Goal: Task Accomplishment & Management: Use online tool/utility

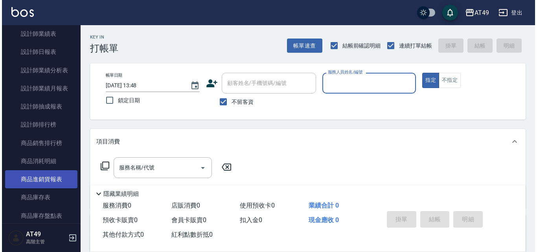
scroll to position [551, 0]
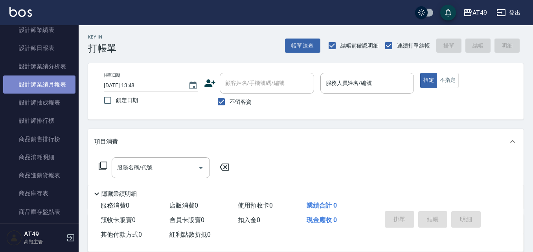
click at [49, 88] on link "設計師業績月報表" at bounding box center [39, 85] width 72 height 18
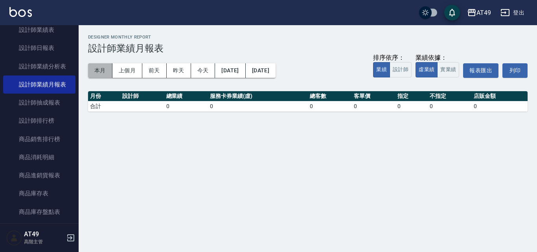
click at [105, 75] on button "本月" at bounding box center [100, 70] width 24 height 15
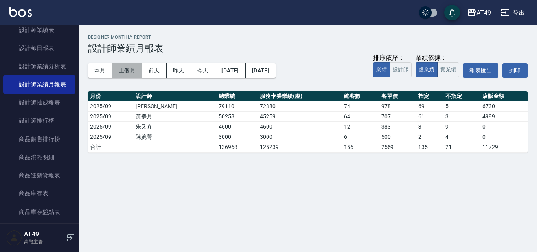
click at [120, 76] on button "上個月" at bounding box center [127, 70] width 30 height 15
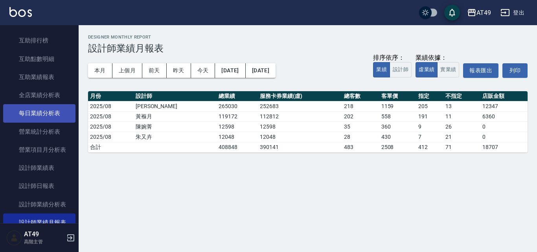
scroll to position [275, 0]
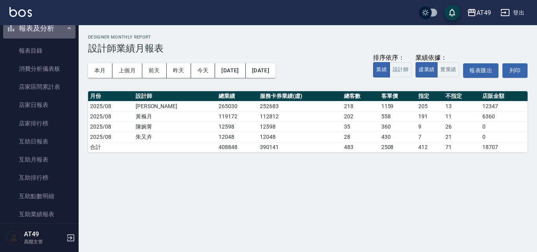
click at [46, 34] on button "報表及分析" at bounding box center [39, 28] width 72 height 20
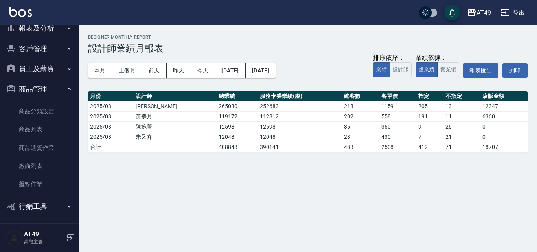
scroll to position [298, 0]
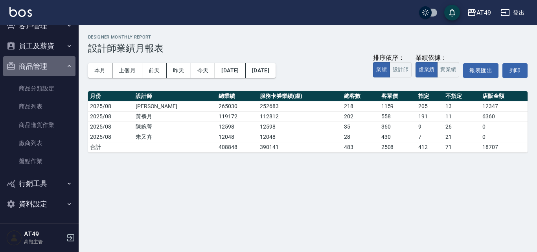
click at [49, 68] on button "商品管理" at bounding box center [39, 66] width 72 height 20
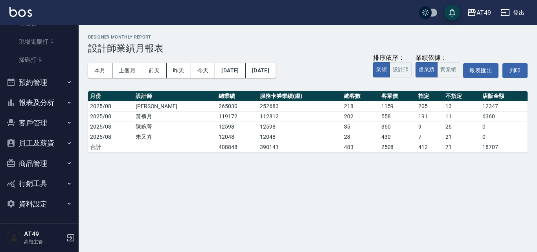
scroll to position [201, 0]
click at [52, 141] on button "員工及薪資" at bounding box center [39, 143] width 72 height 20
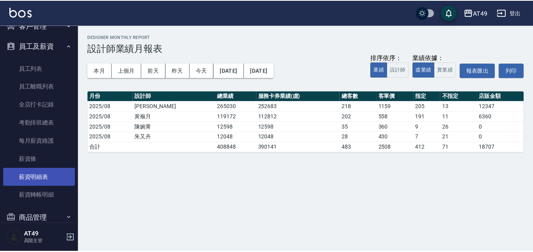
scroll to position [319, 0]
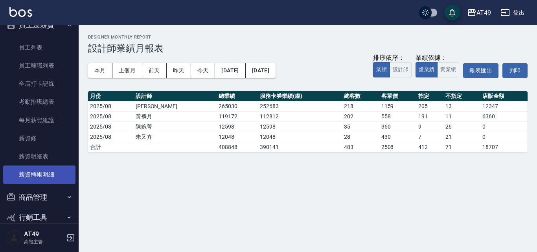
click at [44, 169] on link "薪資轉帳明細" at bounding box center [39, 175] width 72 height 18
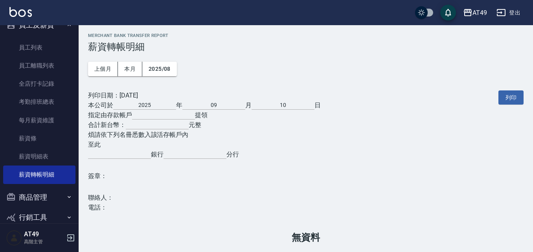
scroll to position [2, 0]
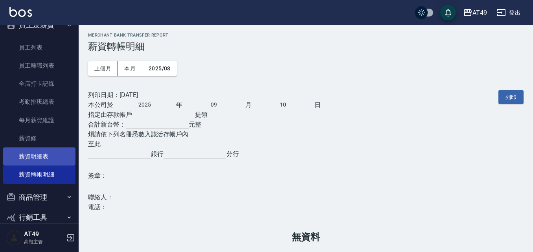
click at [52, 156] on link "薪資明細表" at bounding box center [39, 156] width 72 height 18
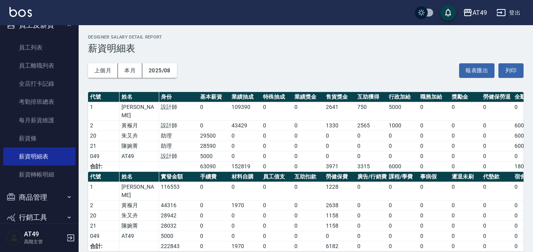
scroll to position [280, 0]
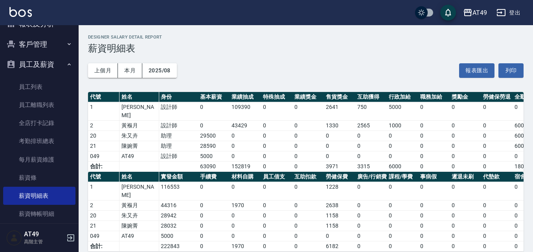
click at [49, 66] on button "員工及薪資" at bounding box center [39, 64] width 72 height 20
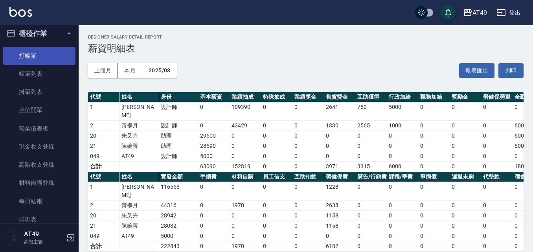
scroll to position [4, 0]
click at [28, 54] on link "打帳單" at bounding box center [39, 57] width 72 height 18
